Goal: Task Accomplishment & Management: Manage account settings

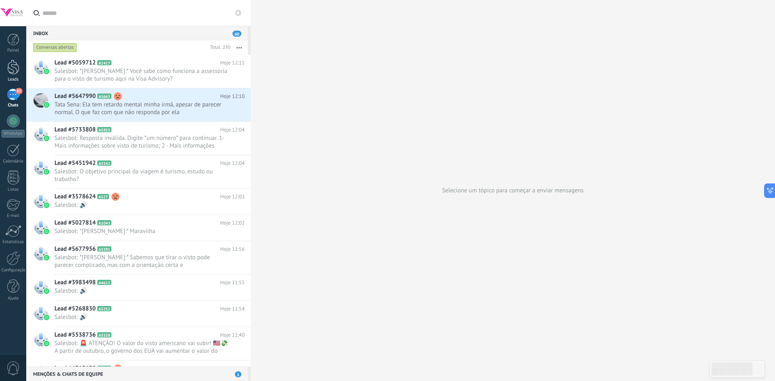
scroll to position [12, 0]
click at [17, 77] on link "Leads" at bounding box center [13, 71] width 26 height 23
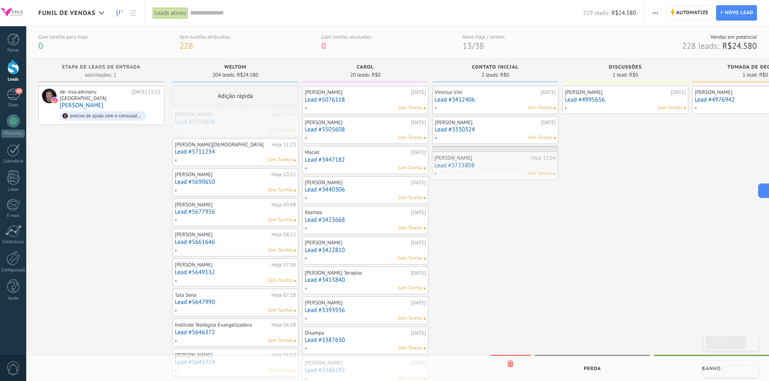
drag, startPoint x: 243, startPoint y: 128, endPoint x: 502, endPoint y: 172, distance: 263.1
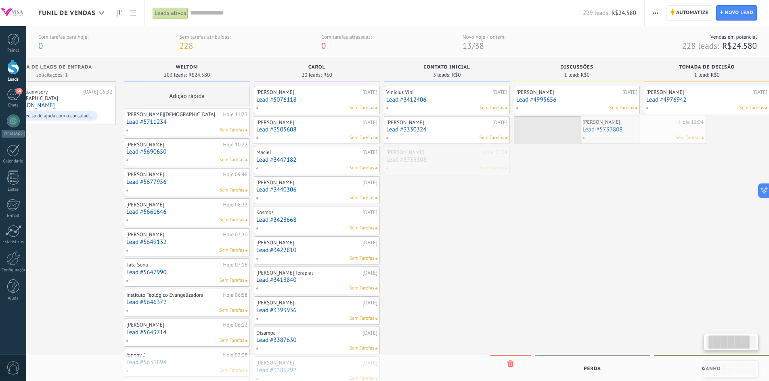
scroll to position [0, 52]
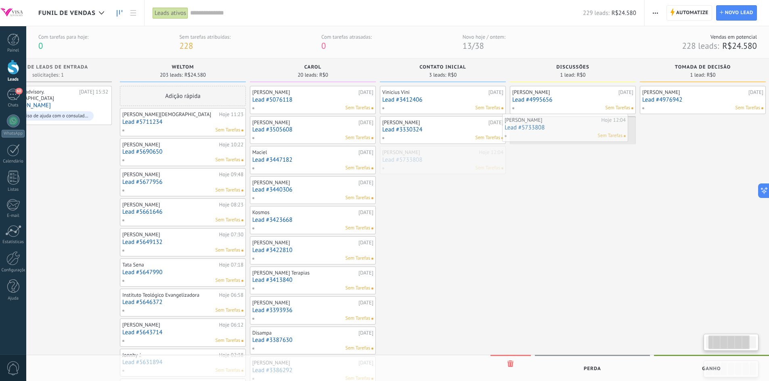
drag, startPoint x: 472, startPoint y: 157, endPoint x: 541, endPoint y: 124, distance: 76.9
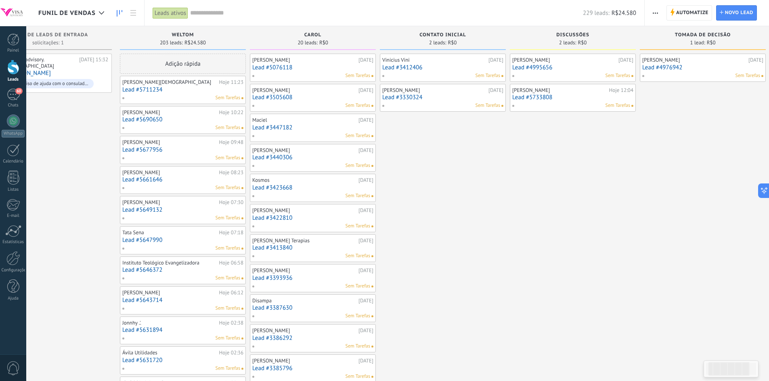
scroll to position [0, 0]
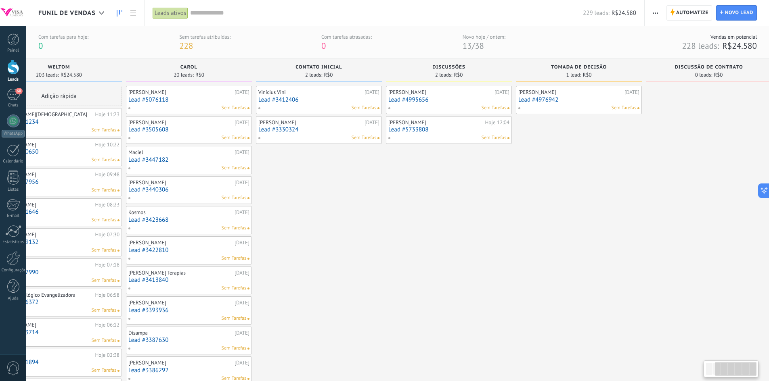
drag, startPoint x: 550, startPoint y: 258, endPoint x: 443, endPoint y: 255, distance: 107.0
click at [435, 259] on div "[PERSON_NAME] [DATE] Lead #4995656 Sem [PERSON_NAME] 12:04 Lead #5733808 Sem Ta…" at bounding box center [449, 386] width 126 height 600
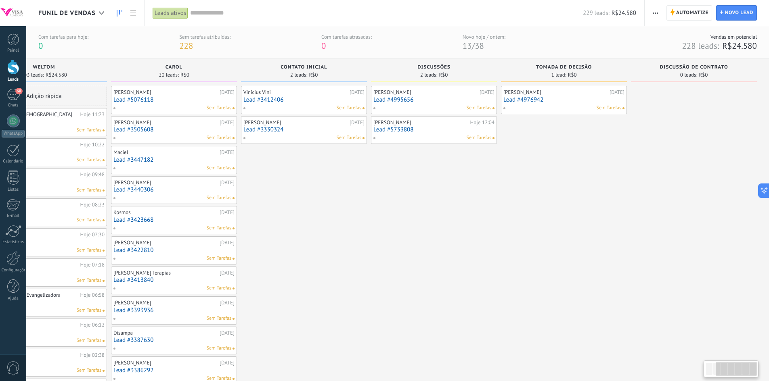
drag, startPoint x: 583, startPoint y: 257, endPoint x: 443, endPoint y: 265, distance: 140.7
click at [443, 267] on div "Etapa de leads de entrada solicitações: 1 0 0 0 1 de: visa.advisory.usa [DATE] …" at bounding box center [308, 372] width 922 height 627
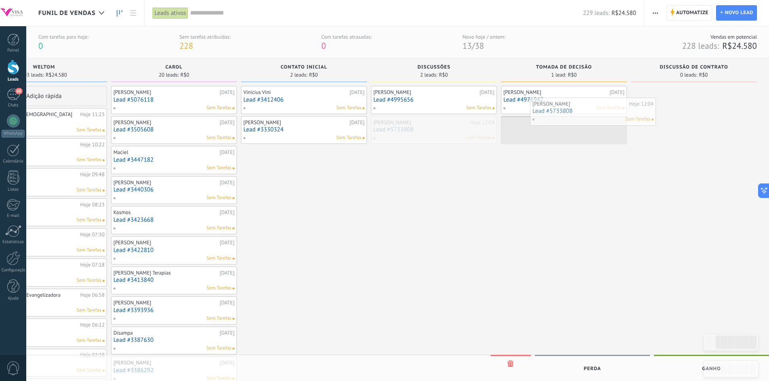
drag, startPoint x: 413, startPoint y: 133, endPoint x: 562, endPoint y: 112, distance: 150.4
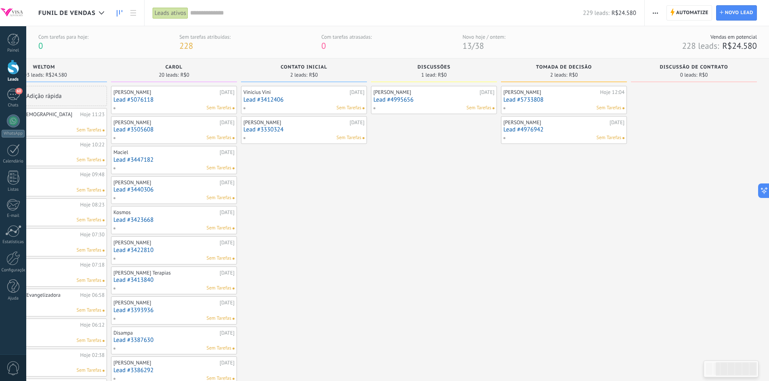
drag, startPoint x: 538, startPoint y: 208, endPoint x: 422, endPoint y: 189, distance: 117.8
click at [333, 201] on div "Etapa de leads de entrada solicitações: 1 0 0 0 1 de: visa.advisory.usa [DATE] …" at bounding box center [308, 372] width 922 height 627
drag, startPoint x: 536, startPoint y: 198, endPoint x: 387, endPoint y: 194, distance: 149.3
click at [387, 196] on div "Etapa de leads de entrada solicitações: 1 0 0 0 1 de: visa.advisory.usa [DATE] …" at bounding box center [308, 372] width 922 height 627
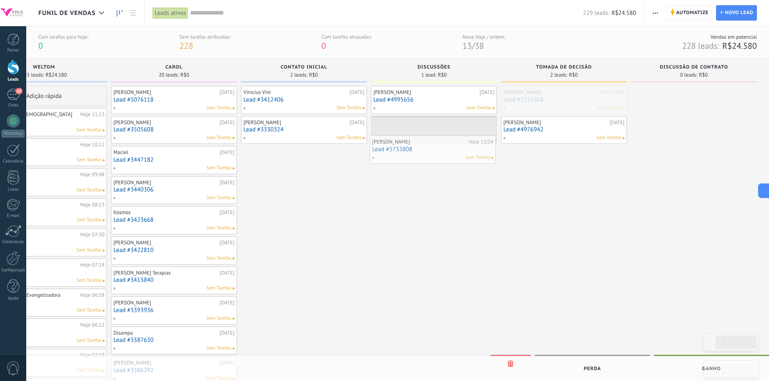
drag, startPoint x: 583, startPoint y: 100, endPoint x: 458, endPoint y: 135, distance: 129.9
drag, startPoint x: 442, startPoint y: 132, endPoint x: 569, endPoint y: 132, distance: 127.1
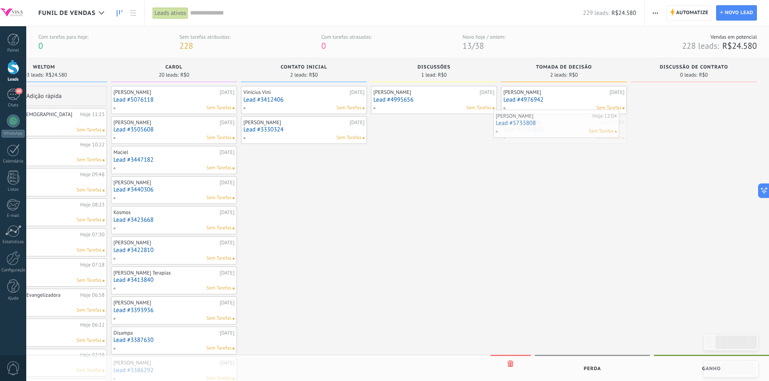
drag, startPoint x: 558, startPoint y: 130, endPoint x: 550, endPoint y: 125, distance: 9.4
drag, startPoint x: 558, startPoint y: 125, endPoint x: 544, endPoint y: 130, distance: 14.8
drag, startPoint x: 571, startPoint y: 128, endPoint x: 431, endPoint y: 138, distance: 139.5
drag, startPoint x: 422, startPoint y: 130, endPoint x: 546, endPoint y: 132, distance: 124.3
drag, startPoint x: 551, startPoint y: 127, endPoint x: 429, endPoint y: 127, distance: 121.9
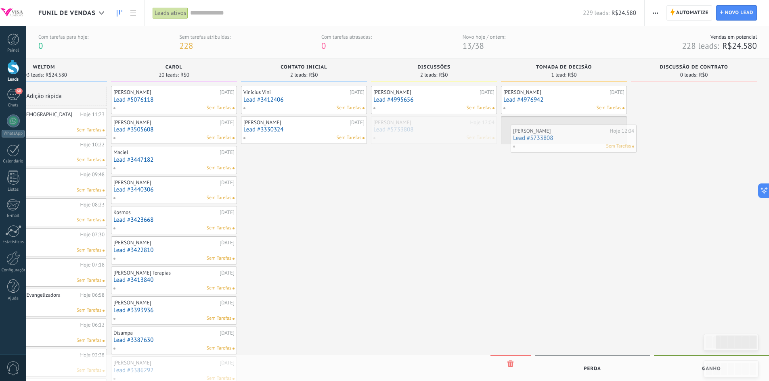
drag, startPoint x: 431, startPoint y: 123, endPoint x: 568, endPoint y: 134, distance: 137.6
drag, startPoint x: 572, startPoint y: 131, endPoint x: 456, endPoint y: 141, distance: 116.2
drag, startPoint x: 456, startPoint y: 133, endPoint x: 555, endPoint y: 142, distance: 98.9
drag, startPoint x: 559, startPoint y: 135, endPoint x: 462, endPoint y: 134, distance: 96.4
drag, startPoint x: 461, startPoint y: 129, endPoint x: 570, endPoint y: 139, distance: 109.0
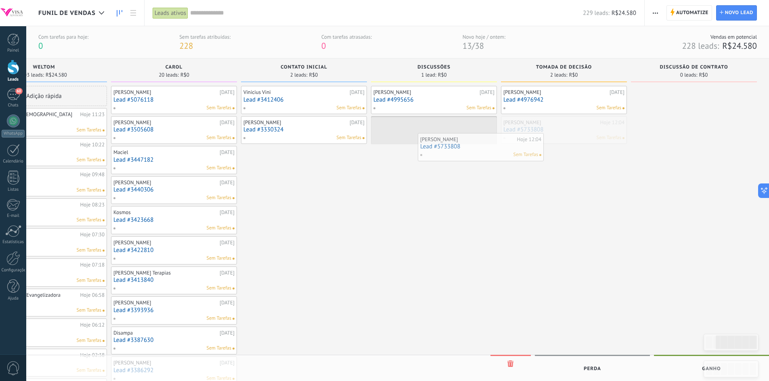
drag, startPoint x: 571, startPoint y: 134, endPoint x: 462, endPoint y: 142, distance: 109.2
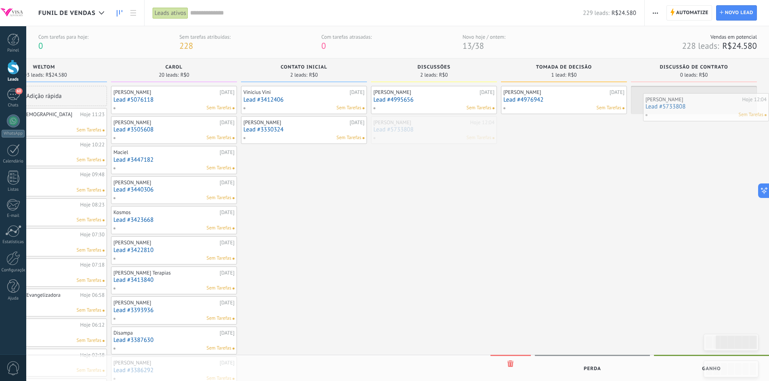
drag, startPoint x: 447, startPoint y: 132, endPoint x: 733, endPoint y: 107, distance: 287.2
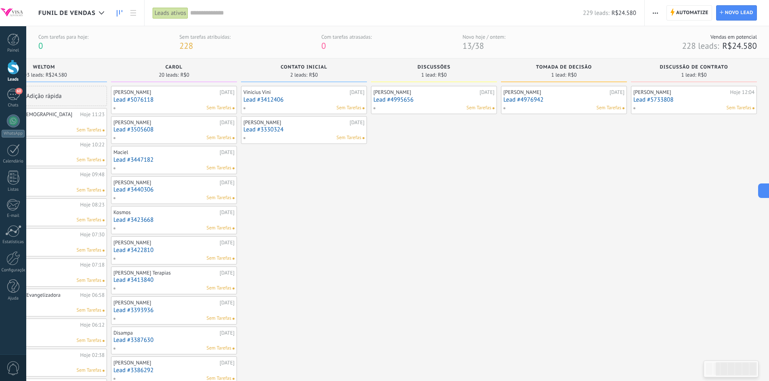
drag, startPoint x: 569, startPoint y: 156, endPoint x: 431, endPoint y: 150, distance: 137.7
click at [411, 150] on div "Etapa de leads de entrada solicitações: 1 0 0 0 1 de: visa.advisory.usa [DATE] …" at bounding box center [308, 372] width 922 height 627
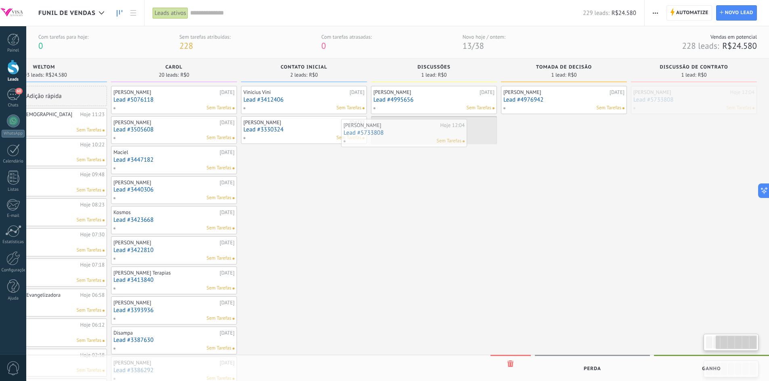
drag, startPoint x: 686, startPoint y: 95, endPoint x: 398, endPoint y: 126, distance: 289.8
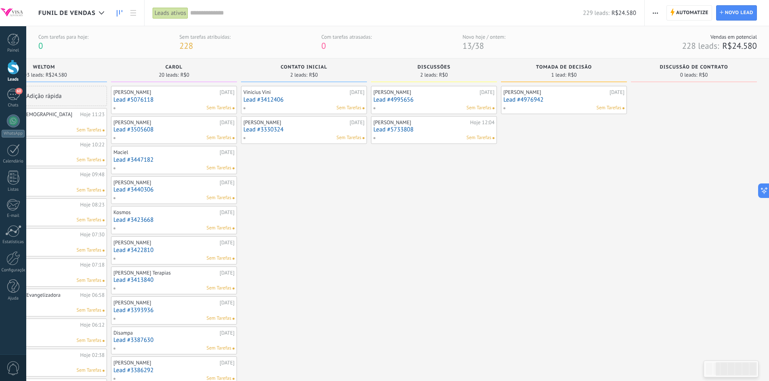
click at [265, 105] on div "Sem Tarefas" at bounding box center [302, 108] width 118 height 7
click at [265, 100] on link "Lead #3412406" at bounding box center [303, 99] width 121 height 7
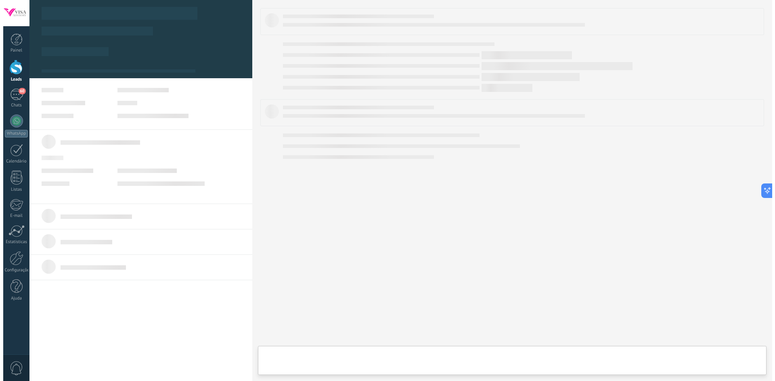
scroll to position [0, 185]
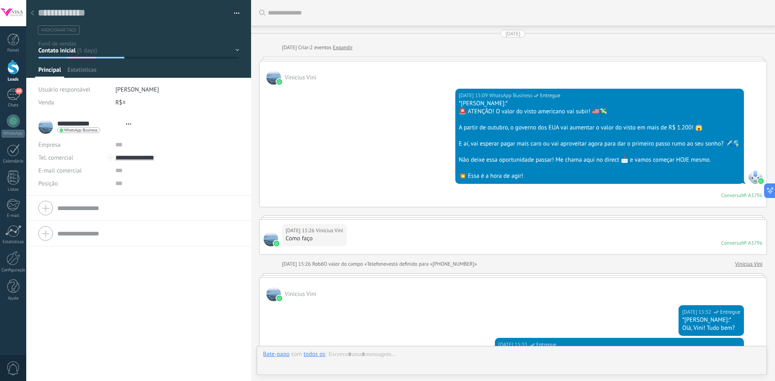
type textarea "**********"
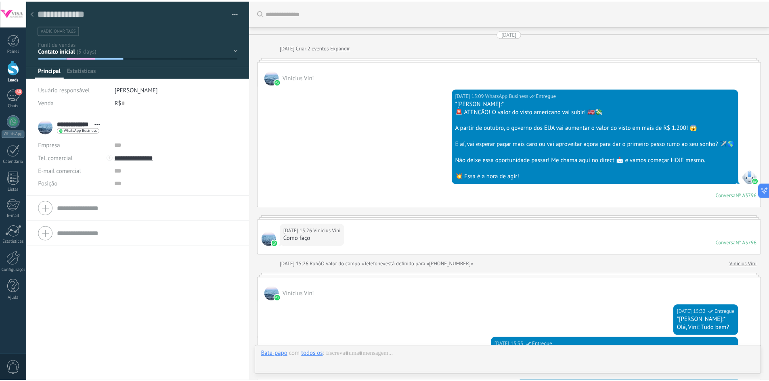
scroll to position [1009, 0]
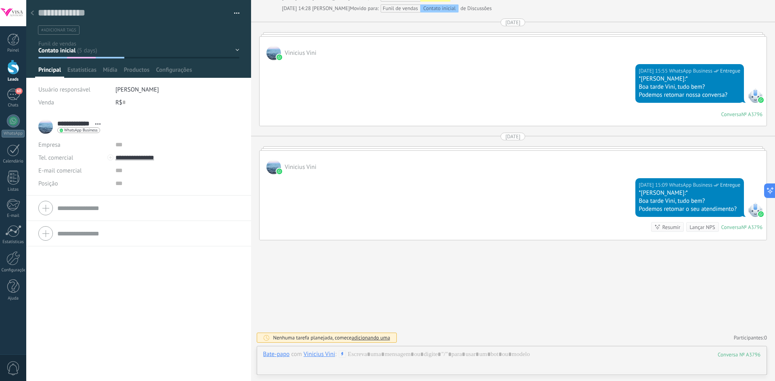
click at [125, 102] on div "R$ 0" at bounding box center [177, 102] width 124 height 13
type input "******"
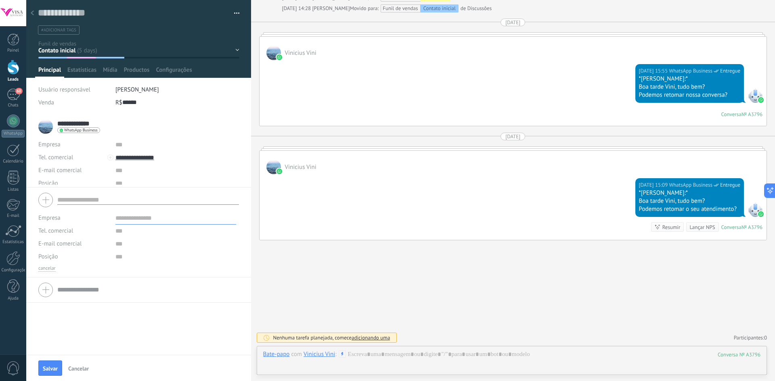
click at [69, 211] on form "Empresa Tel. comercial Comercial direto Celular Faz Casa Outros Tel. comercial …" at bounding box center [138, 231] width 201 height 82
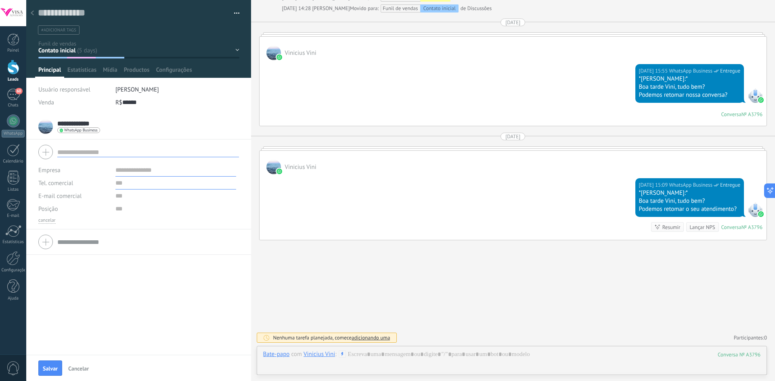
click at [120, 187] on input "text" at bounding box center [175, 183] width 121 height 13
type input "***"
drag, startPoint x: 122, startPoint y: 199, endPoint x: 87, endPoint y: 202, distance: 35.2
click at [122, 199] on input "text" at bounding box center [175, 196] width 121 height 13
click at [115, 210] on input "text" at bounding box center [175, 209] width 121 height 13
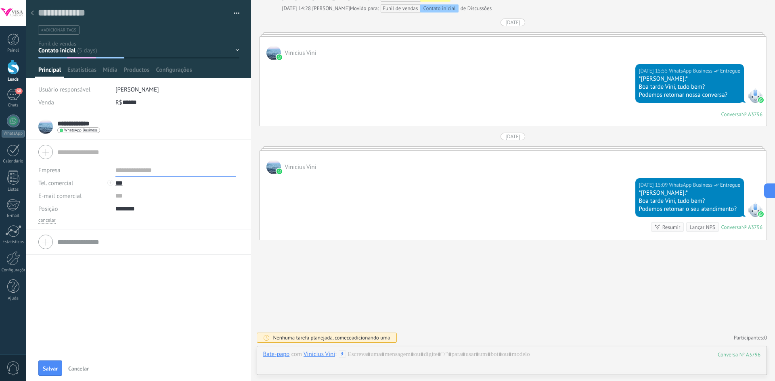
type input "********"
drag, startPoint x: 123, startPoint y: 99, endPoint x: 0, endPoint y: 134, distance: 128.5
click at [28, 131] on div "Salvar e criar Imprimir Gerenciar tags" at bounding box center [138, 177] width 225 height 355
type input "**"
click at [138, 99] on div "R$ ** 53" at bounding box center [177, 102] width 124 height 13
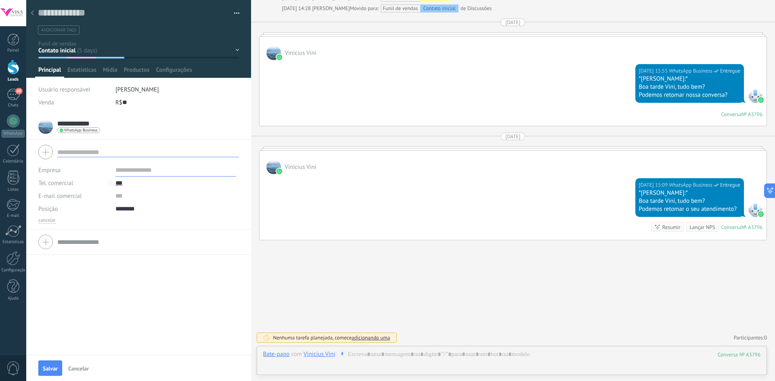
click at [136, 102] on div "R$ ** 53" at bounding box center [177, 102] width 124 height 13
click at [134, 103] on div "R$ ** 53" at bounding box center [177, 102] width 124 height 13
click at [130, 103] on div "R$ ** 53" at bounding box center [177, 102] width 124 height 13
click at [130, 104] on div "R$ ** 53" at bounding box center [177, 102] width 124 height 13
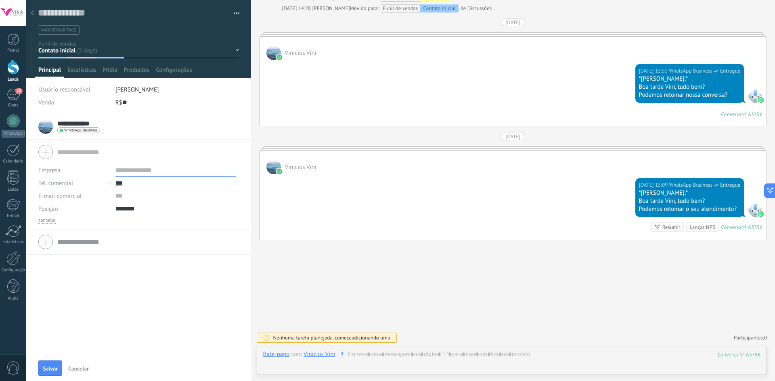
click at [128, 102] on div "R$ ** 53" at bounding box center [177, 102] width 124 height 13
click at [122, 103] on input "**" at bounding box center [125, 102] width 6 height 13
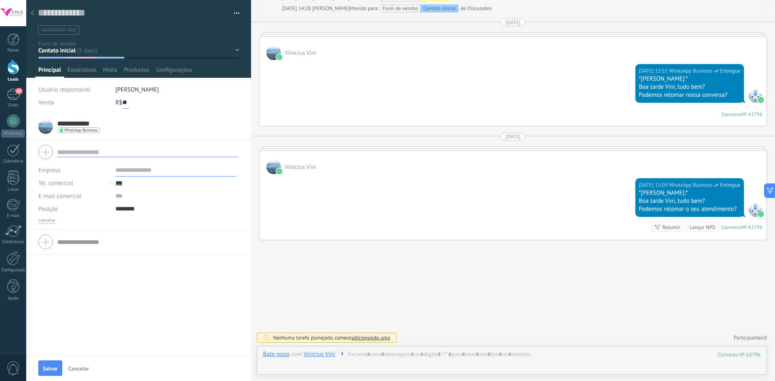
click at [122, 103] on input "**" at bounding box center [125, 102] width 6 height 13
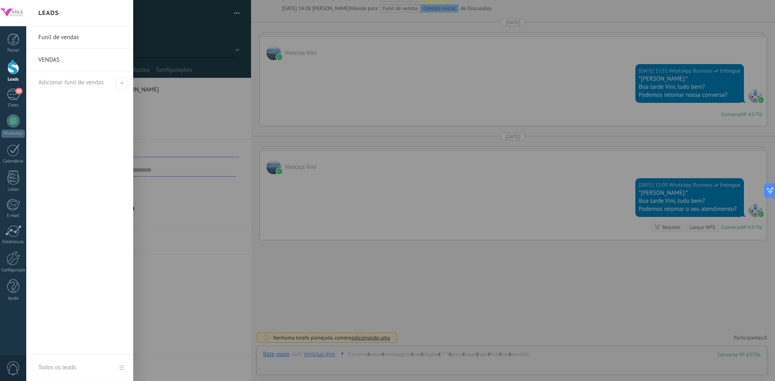
click at [15, 72] on div at bounding box center [13, 67] width 12 height 15
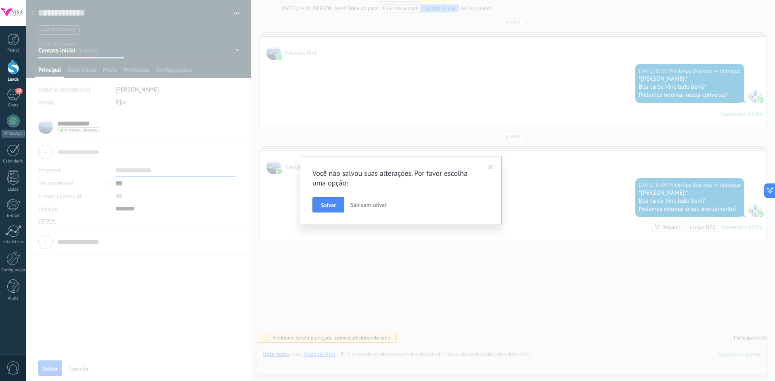
click at [358, 205] on span "Sair sem salvar" at bounding box center [368, 204] width 36 height 7
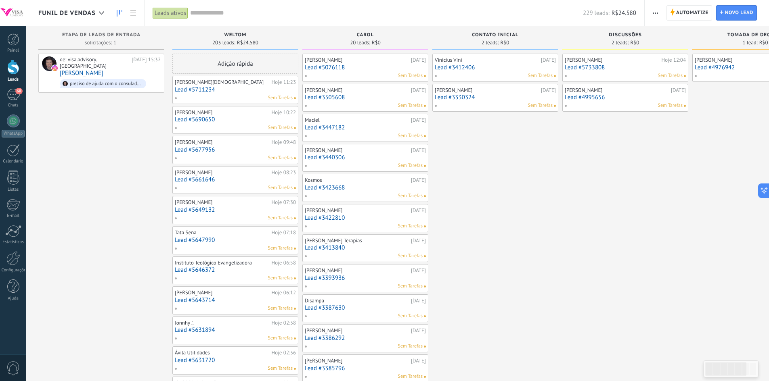
click at [74, 19] on div "Funil de vendas" at bounding box center [73, 13] width 70 height 26
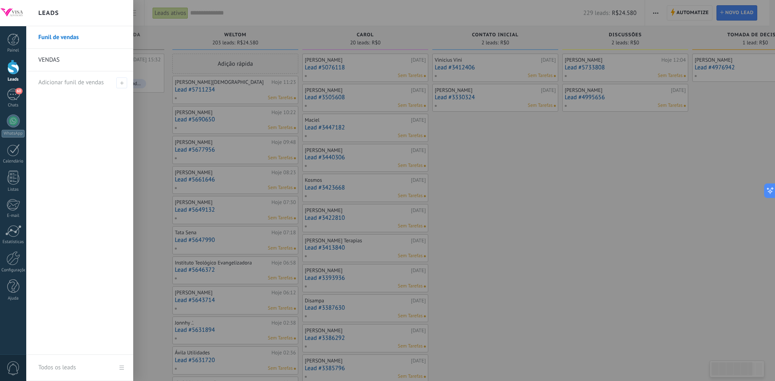
click at [71, 57] on link "VENDAS" at bounding box center [81, 60] width 87 height 23
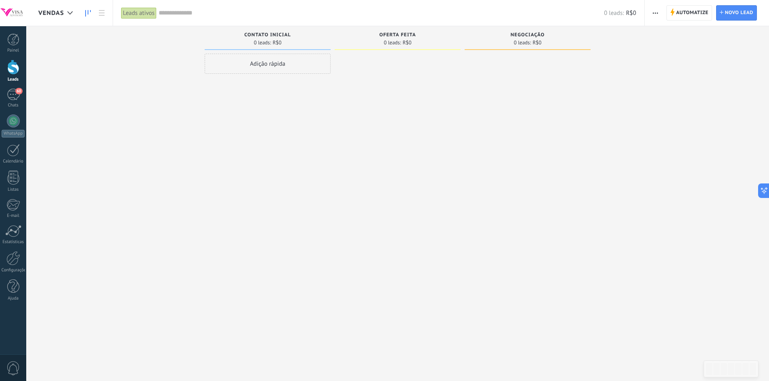
click at [57, 15] on span "VENDAS" at bounding box center [51, 13] width 26 height 8
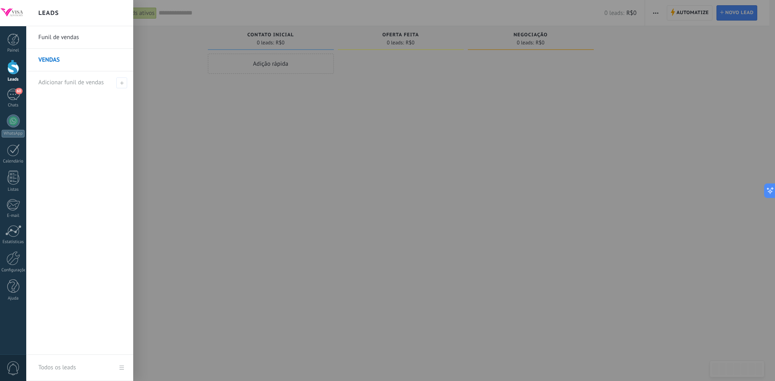
click at [62, 42] on link "Funil de vendas" at bounding box center [81, 37] width 87 height 23
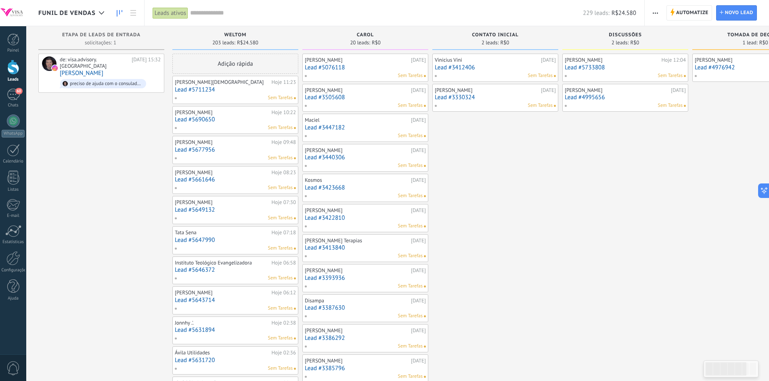
drag, startPoint x: 77, startPoint y: 15, endPoint x: 79, endPoint y: 20, distance: 5.0
click at [79, 20] on div "Funil de vendas" at bounding box center [73, 13] width 70 height 26
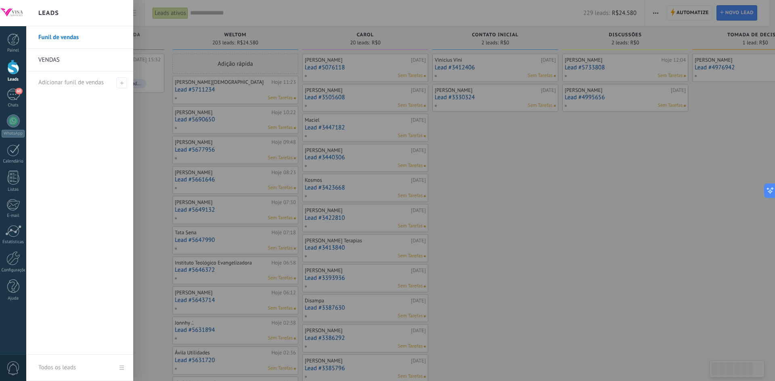
click at [61, 65] on link "VENDAS" at bounding box center [81, 60] width 87 height 23
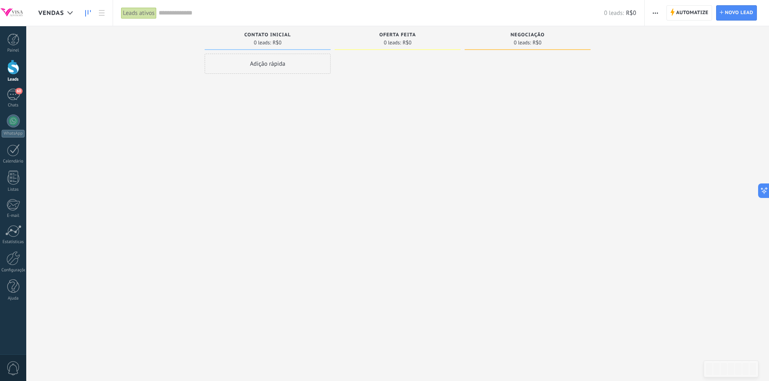
drag, startPoint x: 266, startPoint y: 38, endPoint x: 335, endPoint y: 6, distance: 75.8
click at [109, 45] on div "Desculpe, nenhum lead encontrado Mostrar tudo Etapa de leads de entrada solicit…" at bounding box center [403, 177] width 730 height 303
drag, startPoint x: 523, startPoint y: 36, endPoint x: 334, endPoint y: 42, distance: 189.4
click at [367, 54] on div "Desculpe, nenhum lead encontrado Mostrar tudo Etapa de leads de entrada solicit…" at bounding box center [403, 177] width 730 height 303
click at [63, 17] on span "VENDAS" at bounding box center [51, 13] width 26 height 8
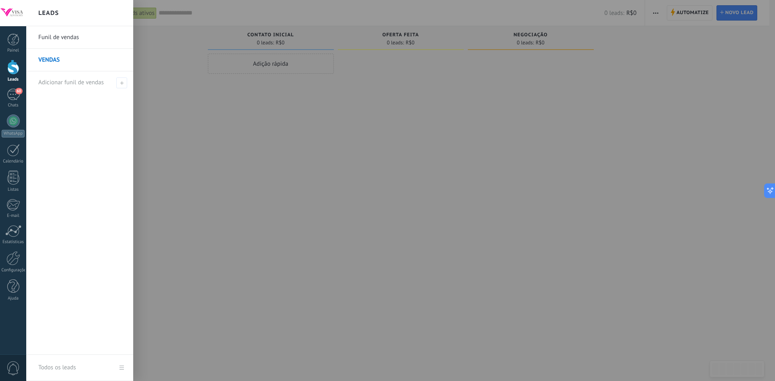
click at [69, 38] on link "Funil de vendas" at bounding box center [81, 37] width 87 height 23
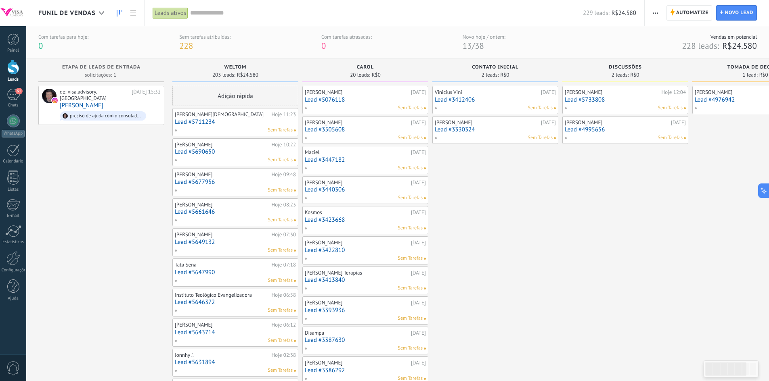
click at [319, 101] on link "Lead #5076118" at bounding box center [365, 99] width 121 height 7
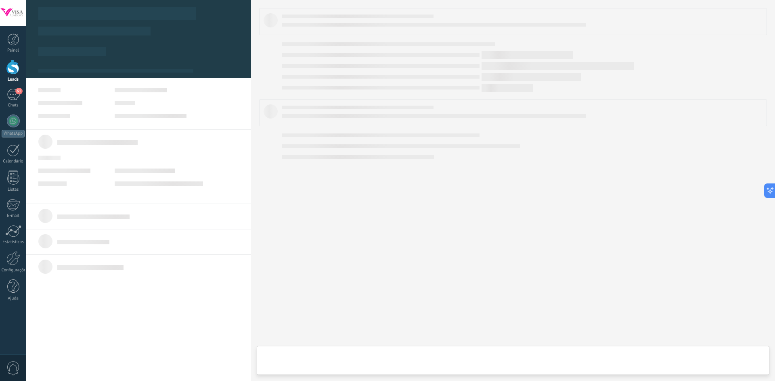
type textarea "**********"
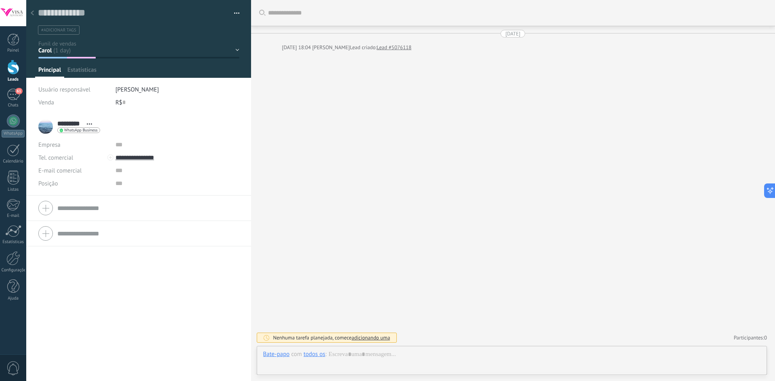
scroll to position [12, 0]
